Goal: Task Accomplishment & Management: Use online tool/utility

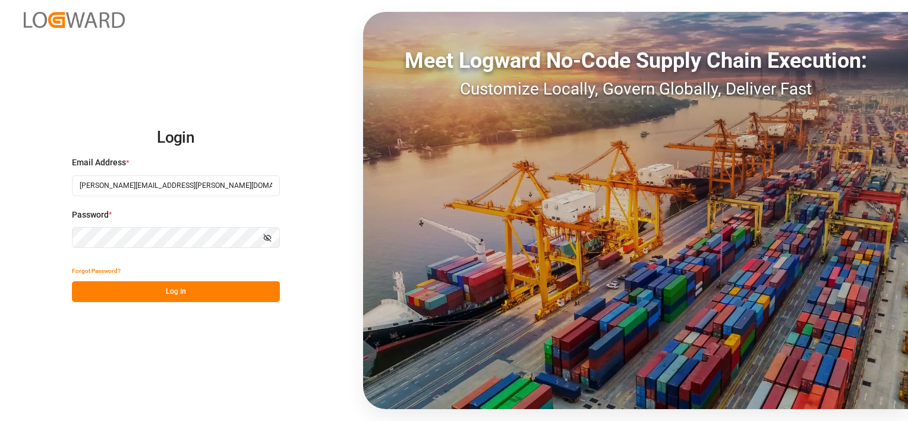
click at [175, 288] on button "Log In" at bounding box center [176, 291] width 208 height 21
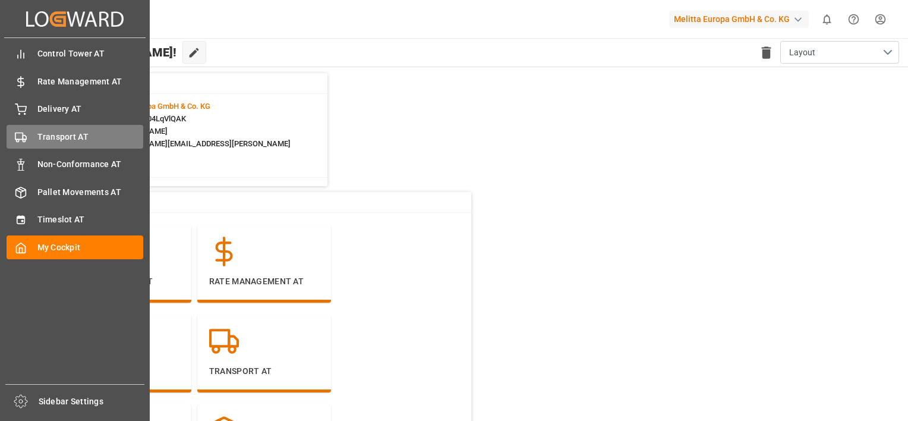
click at [34, 137] on div "Transport AT Transport AT" at bounding box center [75, 136] width 137 height 23
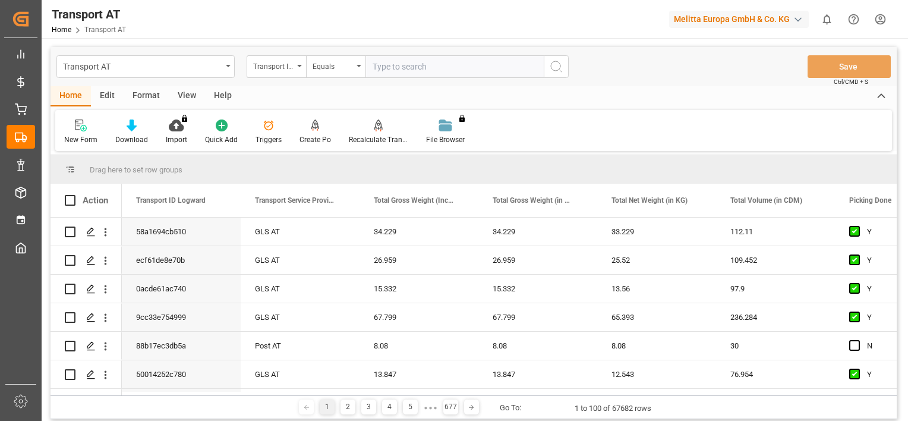
click at [264, 69] on div "Transport ID Logward" at bounding box center [273, 65] width 40 height 14
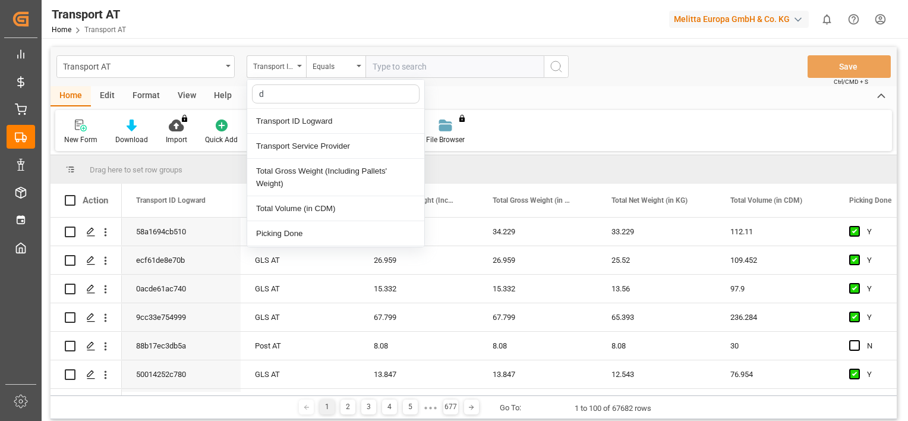
type input "do"
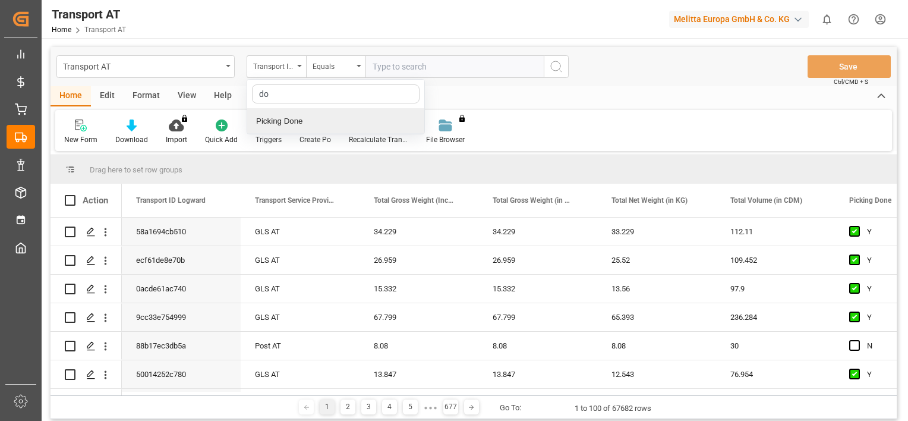
click at [290, 124] on div "Picking Done" at bounding box center [335, 121] width 177 height 25
click at [430, 67] on input "text" at bounding box center [455, 66] width 178 height 23
type input "Y"
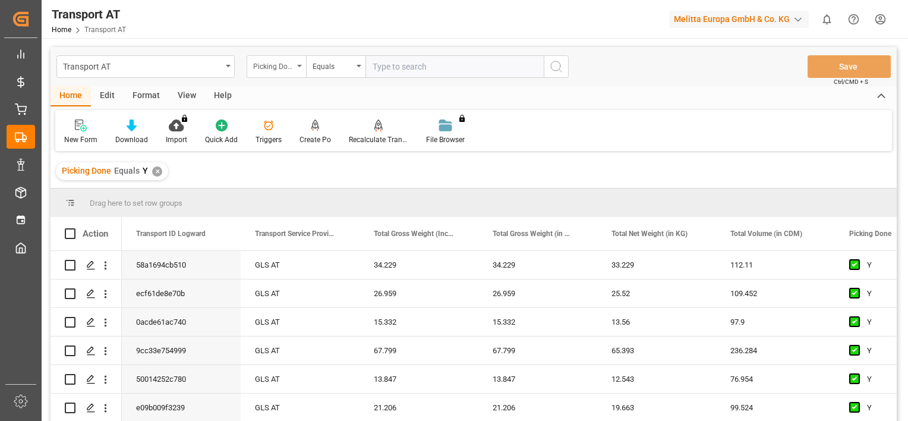
click at [298, 67] on icon "open menu" at bounding box center [299, 66] width 5 height 2
type input "manu"
click at [304, 115] on div "Transport order sending (manual)" at bounding box center [335, 121] width 177 height 25
click at [407, 68] on input "text" at bounding box center [455, 66] width 178 height 23
type input "N"
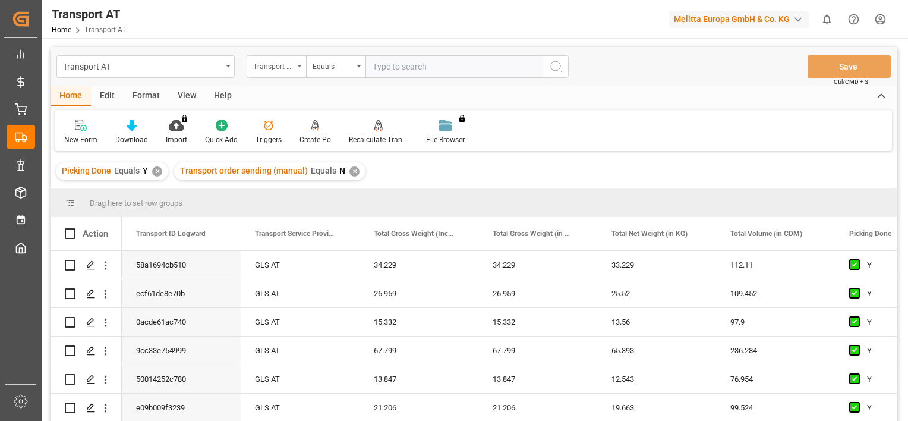
click at [292, 69] on div "Transport order sending (manual)" at bounding box center [273, 65] width 40 height 14
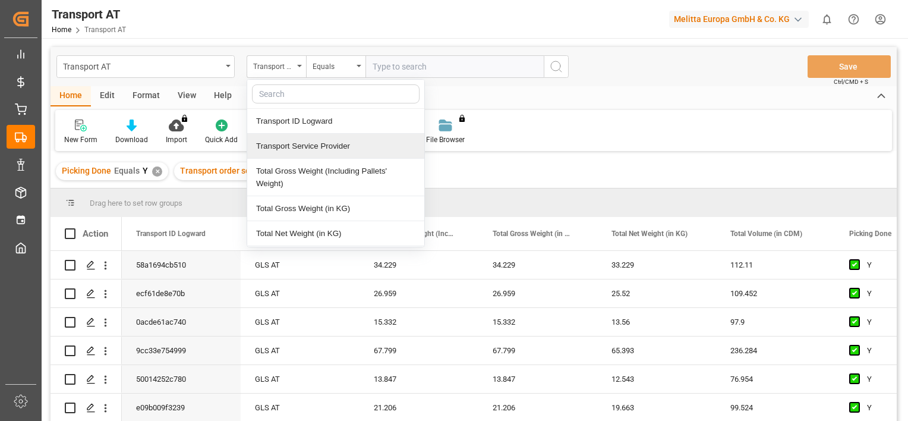
click at [309, 144] on div "Transport Service Provider" at bounding box center [335, 146] width 177 height 25
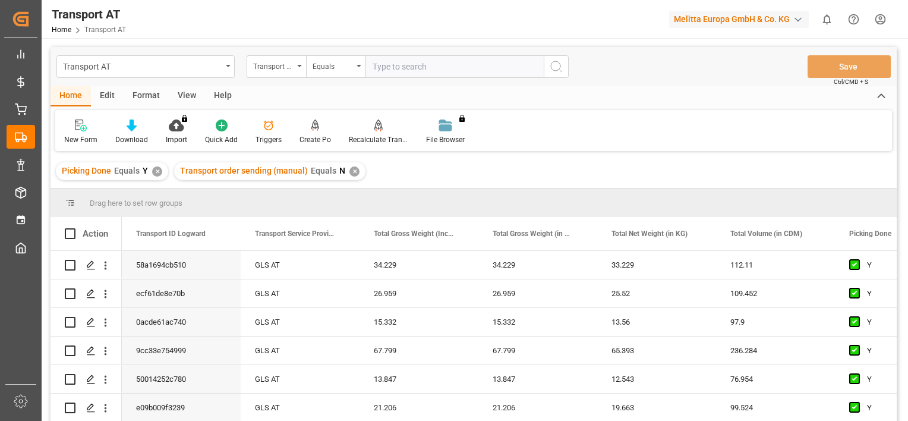
click at [411, 67] on input "text" at bounding box center [455, 66] width 178 height 23
type input "gebr [PERSON_NAME]"
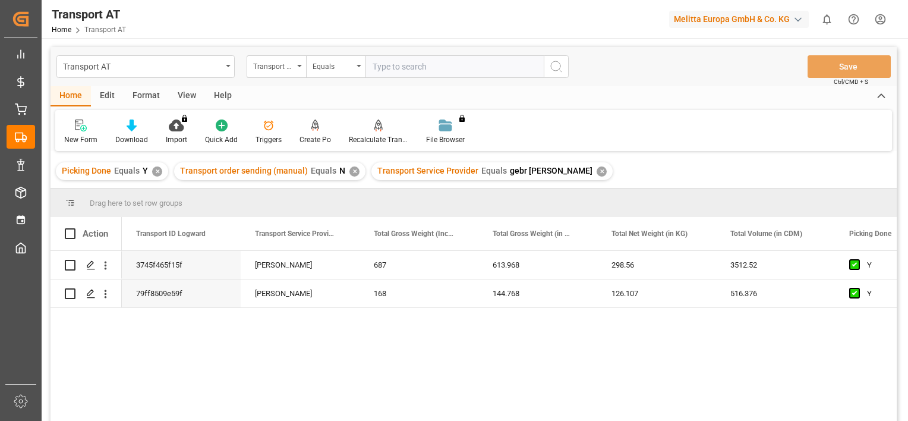
click at [193, 97] on div "View" at bounding box center [187, 96] width 36 height 20
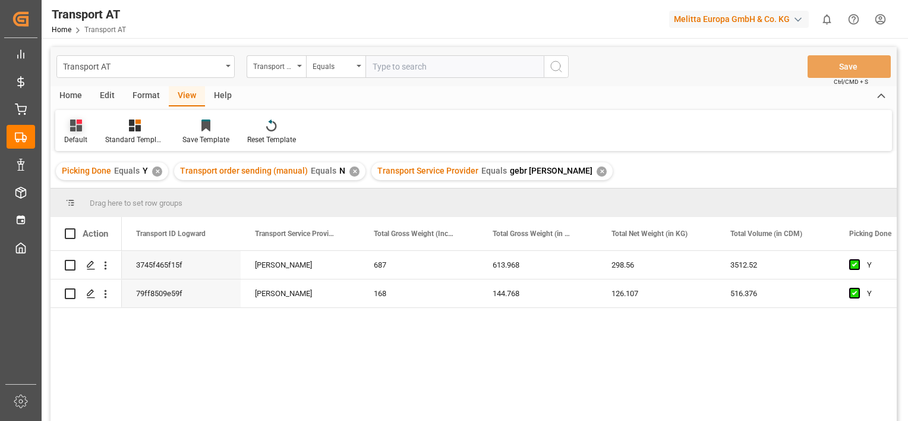
click at [66, 128] on div at bounding box center [75, 125] width 23 height 12
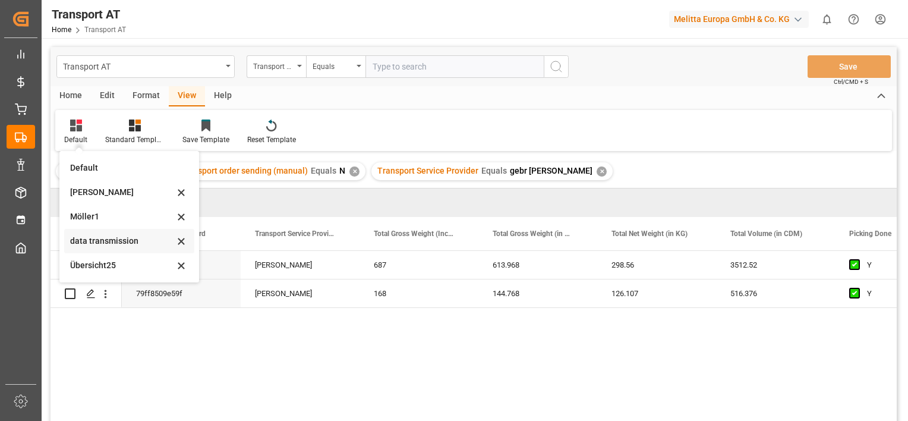
click at [126, 235] on div "data transmission" at bounding box center [122, 241] width 104 height 12
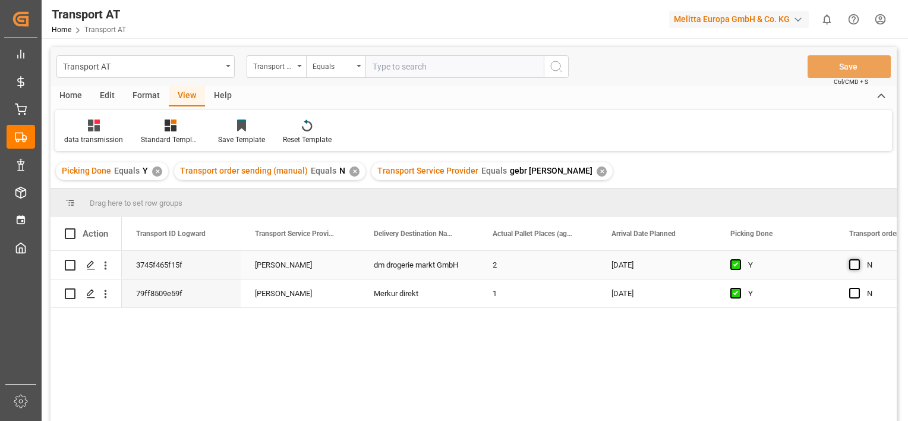
click at [856, 268] on span "Press SPACE to select this row." at bounding box center [855, 264] width 11 height 11
click at [858, 259] on input "Press SPACE to select this row." at bounding box center [858, 259] width 0 height 0
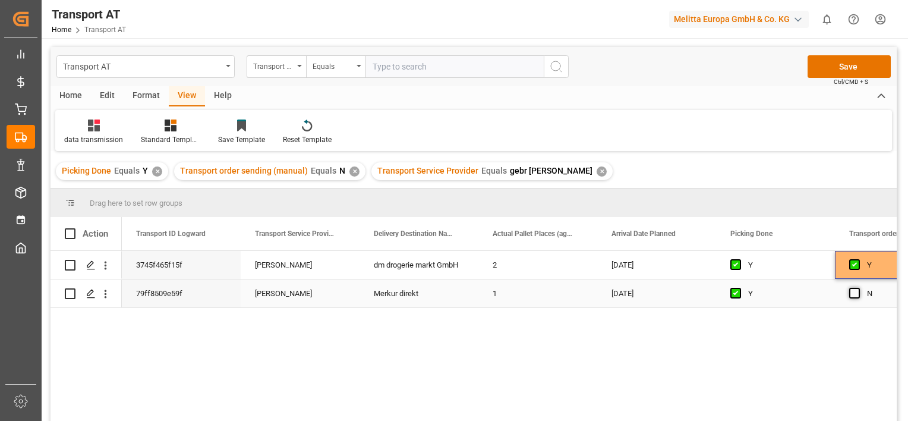
click at [853, 294] on span "Press SPACE to select this row." at bounding box center [855, 293] width 11 height 11
click at [858, 288] on input "Press SPACE to select this row." at bounding box center [858, 288] width 0 height 0
click at [846, 67] on button "Save" at bounding box center [849, 66] width 83 height 23
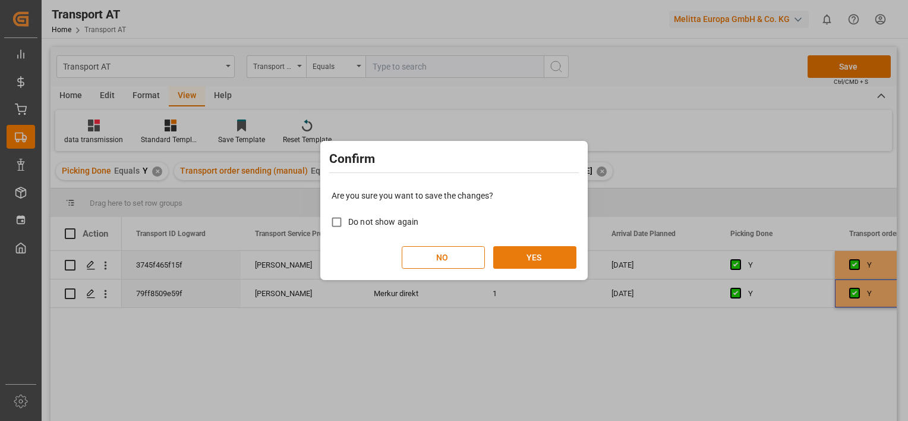
click at [561, 257] on button "YES" at bounding box center [534, 257] width 83 height 23
